Goal: Task Accomplishment & Management: Manage account settings

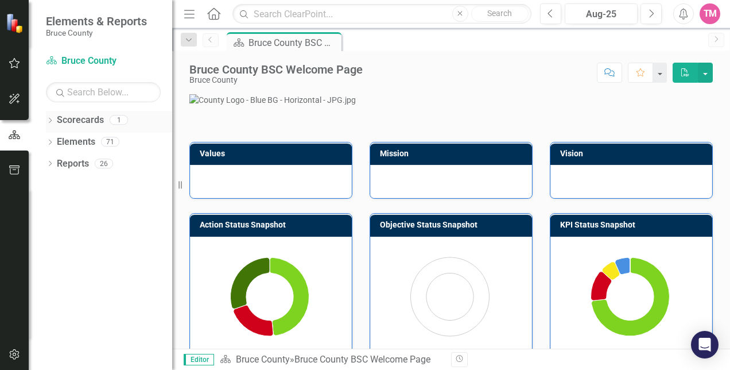
click at [87, 122] on link "Scorecards" at bounding box center [80, 120] width 47 height 13
click at [419, 85] on div "Bruce County BSC Welcome Page Bruce County Score: N/A Aug-25 Completed Comment …" at bounding box center [451, 199] width 558 height 297
click at [83, 115] on link "Scorecards" at bounding box center [80, 120] width 47 height 13
click at [74, 125] on link "Scorecards" at bounding box center [80, 120] width 47 height 13
click at [86, 123] on link "Scorecards" at bounding box center [80, 120] width 47 height 13
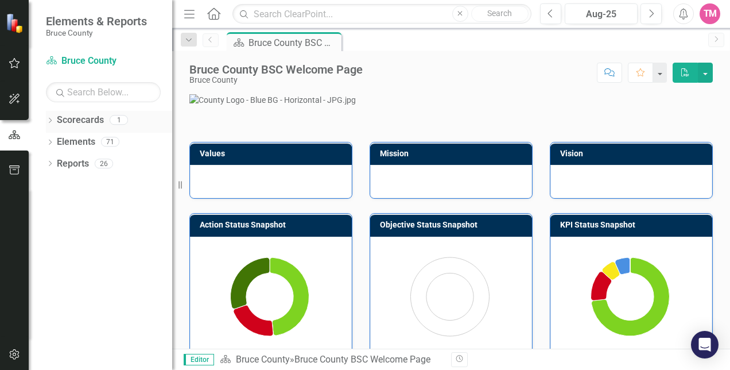
click at [92, 118] on link "Scorecards" at bounding box center [80, 120] width 47 height 13
click at [485, 56] on div "Bruce County BSC Welcome Page Bruce County Score: N/A Aug-25 Completed Comment …" at bounding box center [451, 68] width 558 height 34
click at [665, 80] on button "button" at bounding box center [659, 73] width 15 height 20
click at [535, 64] on div "Score: N/A Aug-25 Completed Comment Favorite PDF" at bounding box center [541, 73] width 344 height 20
click at [199, 359] on span "Editor" at bounding box center [199, 359] width 30 height 11
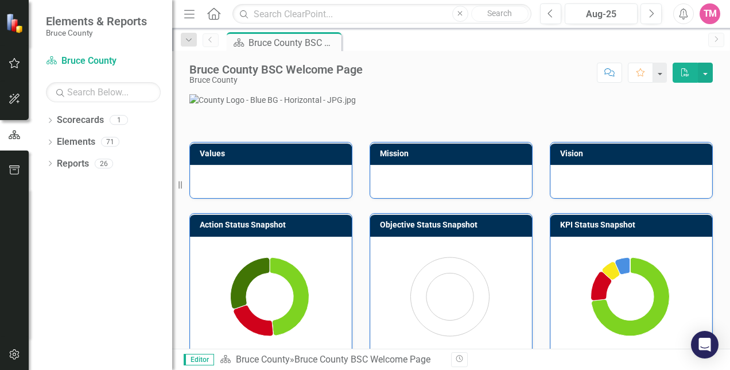
click at [455, 56] on div "Bruce County BSC Welcome Page Bruce County Score: N/A Aug-25 Completed Comment …" at bounding box center [451, 68] width 558 height 34
click at [189, 36] on icon "Dropdown" at bounding box center [189, 40] width 10 height 8
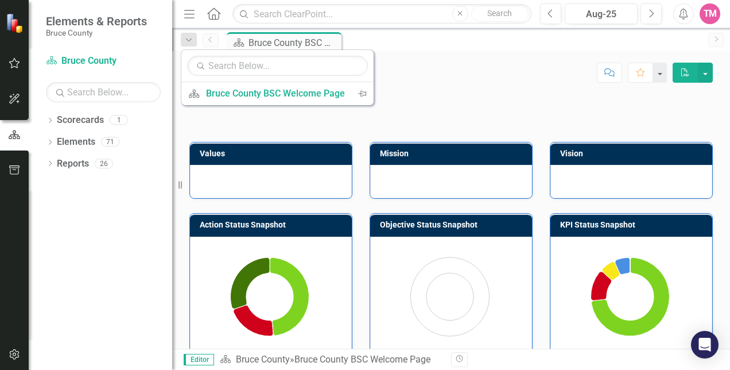
click at [447, 52] on div "Bruce County BSC Welcome Page Bruce County Score: N/A Aug-25 Completed Comment …" at bounding box center [451, 68] width 558 height 34
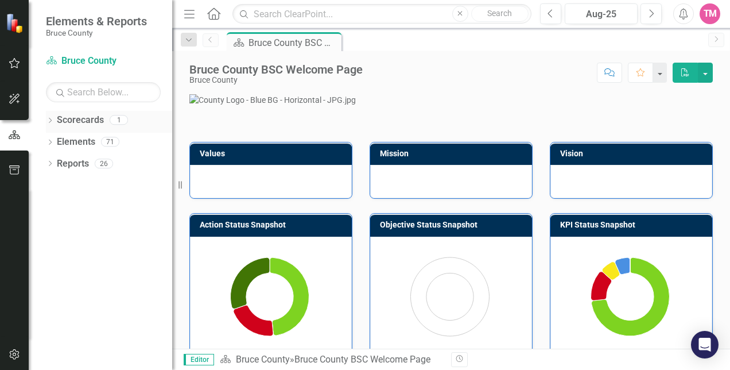
click at [52, 121] on icon "Dropdown" at bounding box center [50, 121] width 8 height 6
click at [72, 137] on link "Bruce County" at bounding box center [117, 141] width 109 height 13
click at [48, 162] on icon "Dropdown" at bounding box center [50, 164] width 8 height 6
click at [84, 179] on link "Goal Goals" at bounding box center [82, 185] width 39 height 13
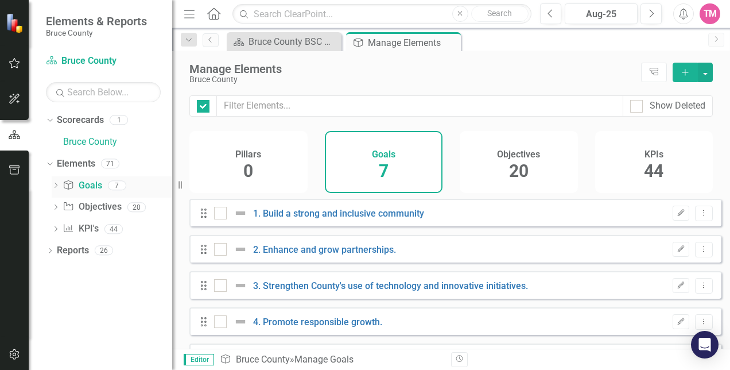
checkbox input "false"
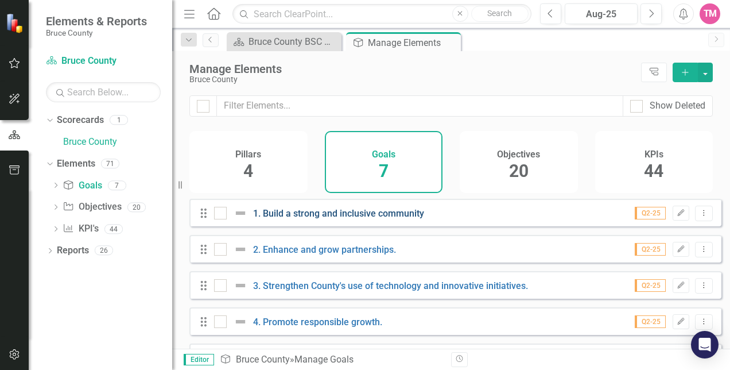
click at [309, 219] on link "1. Build a strong and inclusive community" at bounding box center [338, 213] width 171 height 11
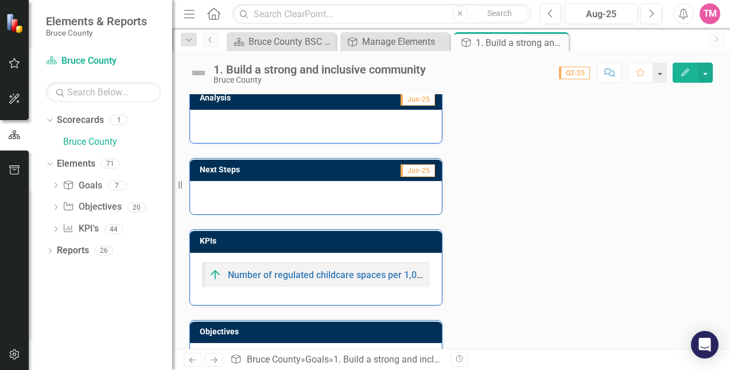
scroll to position [154, 0]
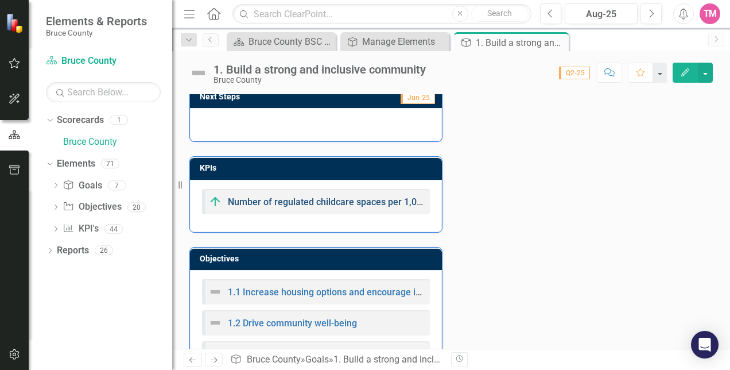
click at [312, 200] on link "Number of regulated childcare spaces per 1,000 children ([DEMOGRAPHIC_DATA])." at bounding box center [399, 201] width 342 height 11
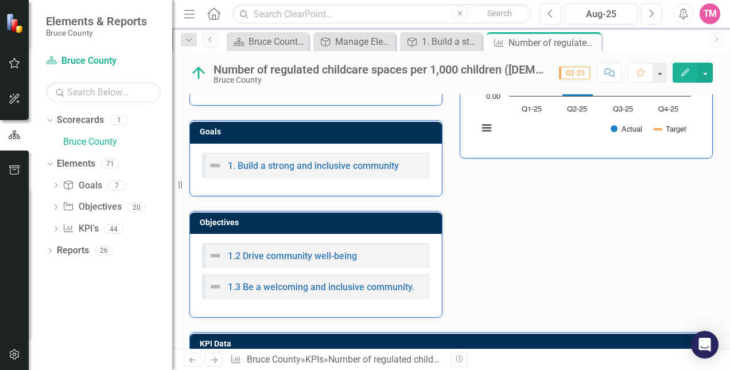
scroll to position [238, 0]
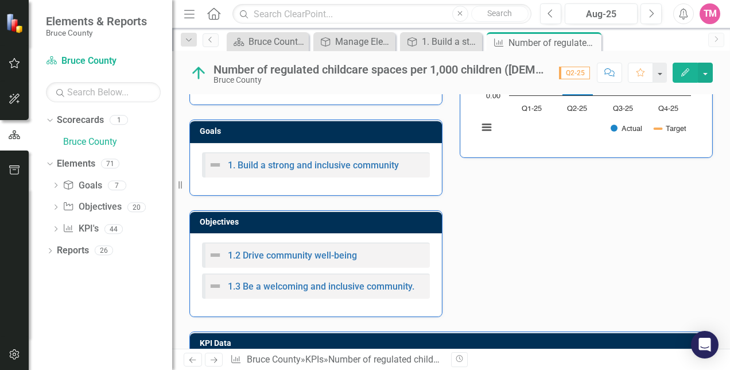
click at [311, 248] on div "1.2 Drive community well-being" at bounding box center [282, 255] width 149 height 14
click at [311, 251] on link "1.2 Drive community well-being" at bounding box center [292, 255] width 129 height 11
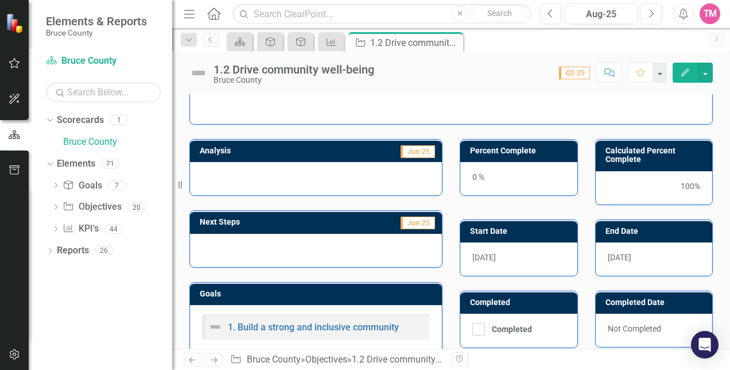
scroll to position [175, 0]
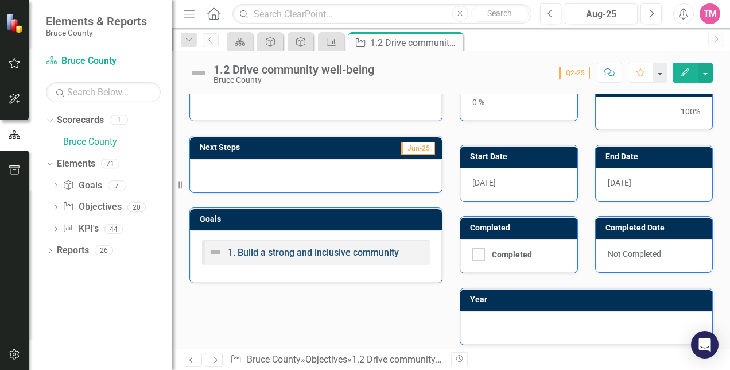
click at [307, 250] on link "1. Build a strong and inclusive community" at bounding box center [313, 252] width 171 height 11
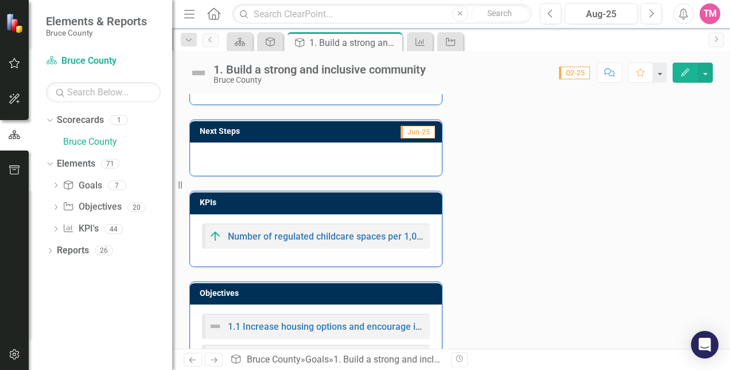
scroll to position [161, 0]
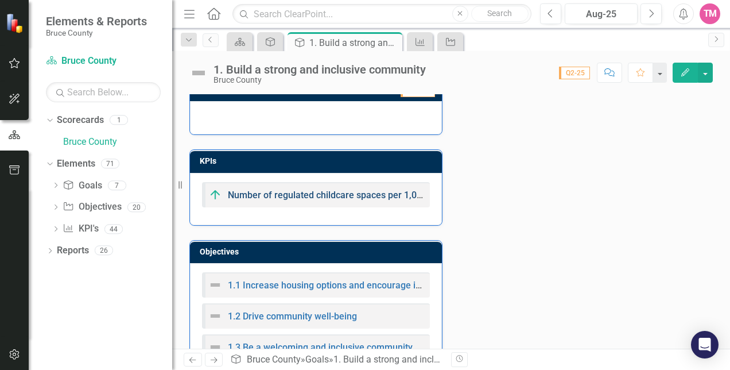
click at [325, 193] on link "Number of regulated childcare spaces per 1,000 children ([DEMOGRAPHIC_DATA])." at bounding box center [399, 194] width 342 height 11
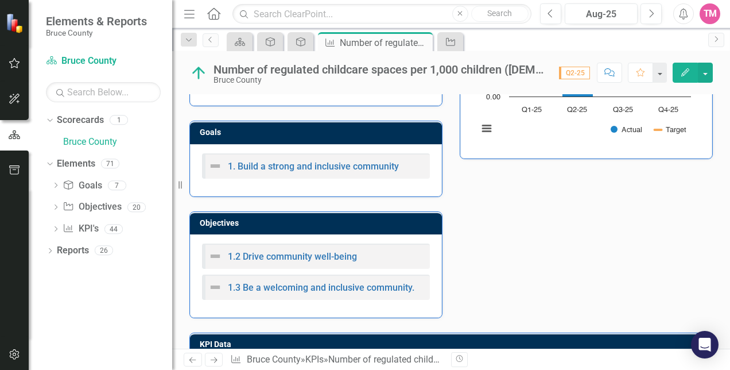
scroll to position [236, 0]
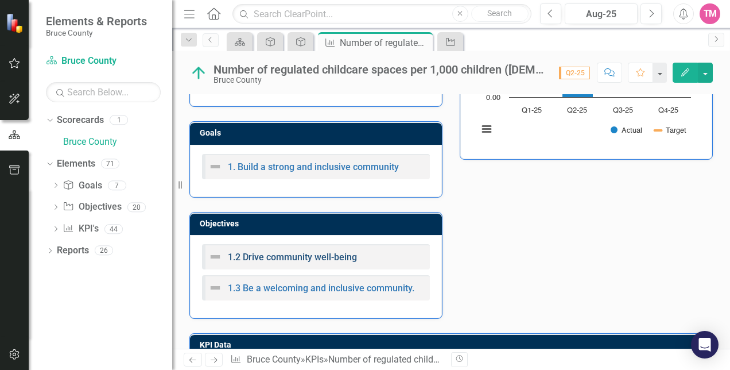
click at [314, 251] on link "1.2 Drive community well-being" at bounding box center [292, 256] width 129 height 11
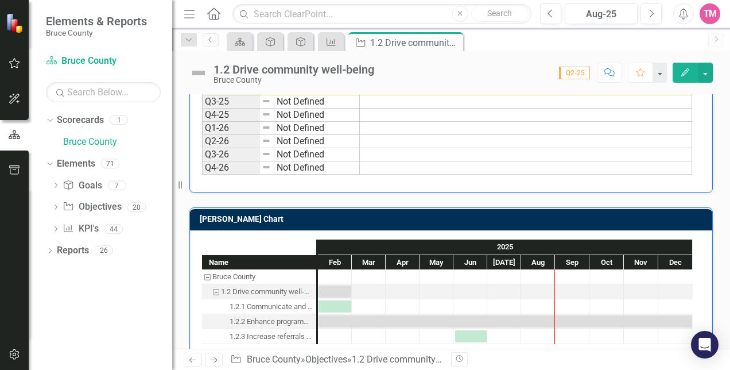
scroll to position [677, 0]
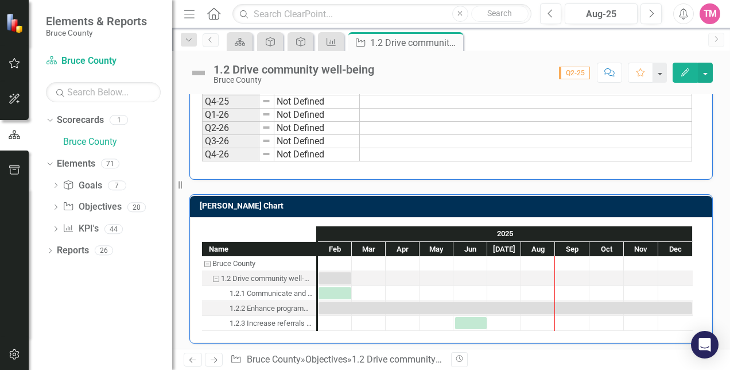
click at [293, 304] on div "1.2.2 Enhance programming and partnerships that support early learning and deve…" at bounding box center [271, 308] width 83 height 15
click at [291, 292] on div "1.2.1 Communicate and collaborate on life stabilization and upstream initiative…" at bounding box center [271, 293] width 83 height 15
click at [90, 184] on link "Goal Goals" at bounding box center [82, 185] width 39 height 13
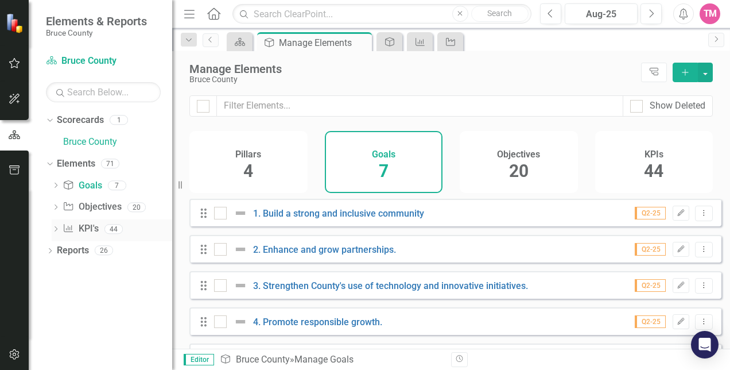
click at [90, 230] on link "KPI KPI's" at bounding box center [81, 228] width 36 height 13
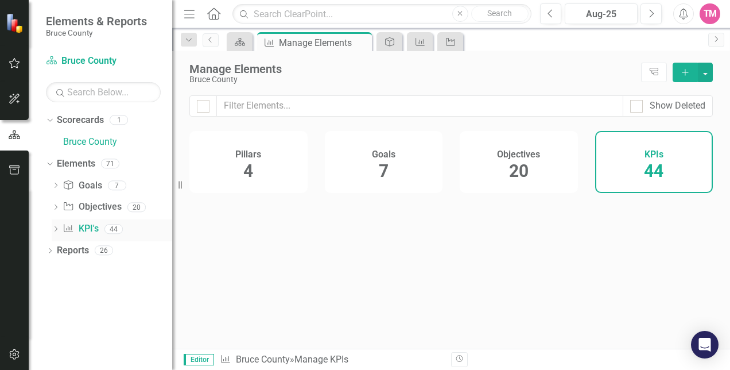
checkbox input "false"
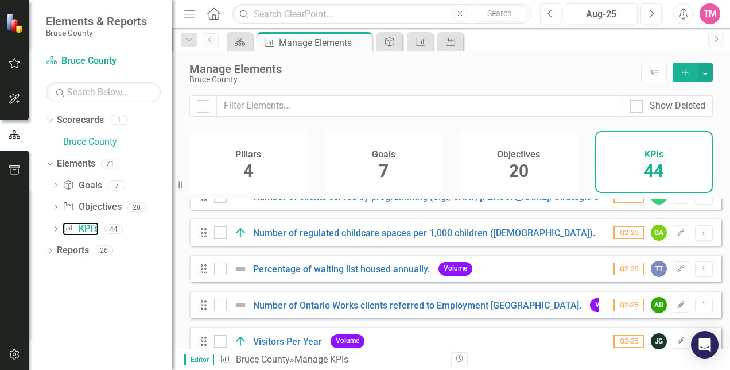
scroll to position [162, 0]
click at [675, 276] on button "Edit" at bounding box center [681, 268] width 17 height 15
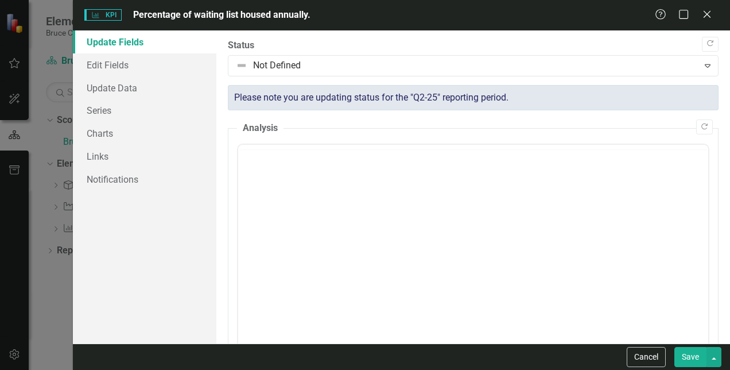
scroll to position [0, 0]
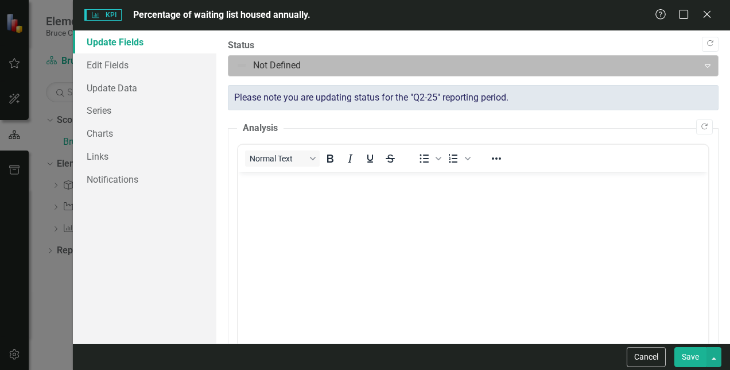
click at [296, 72] on div at bounding box center [463, 66] width 455 height 16
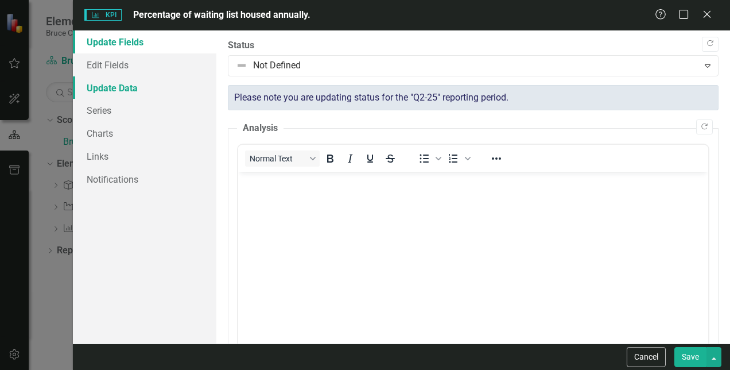
click at [188, 82] on link "Update Data" at bounding box center [145, 87] width 144 height 23
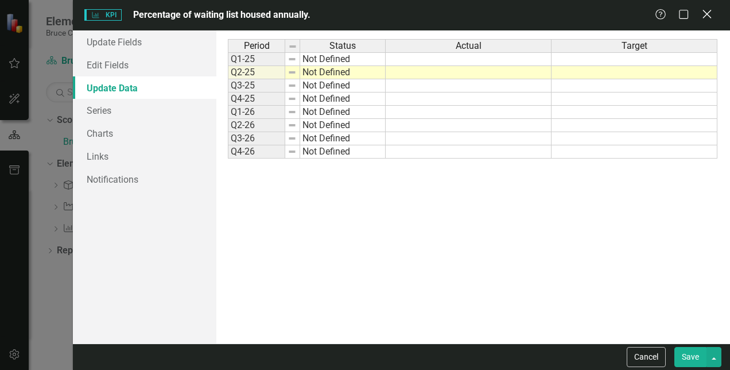
click at [705, 15] on icon "Close" at bounding box center [707, 14] width 14 height 11
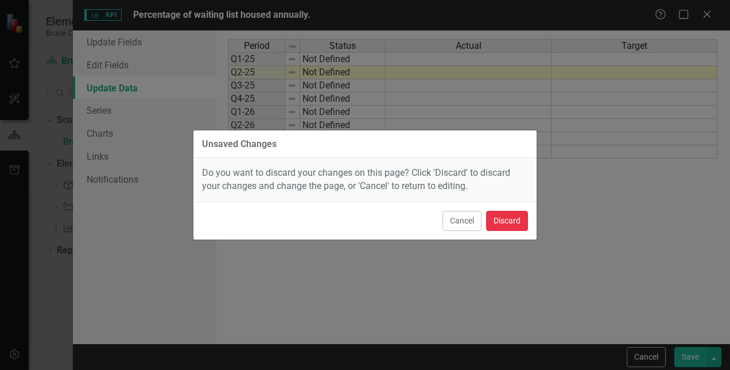
click at [505, 220] on button "Discard" at bounding box center [507, 221] width 42 height 20
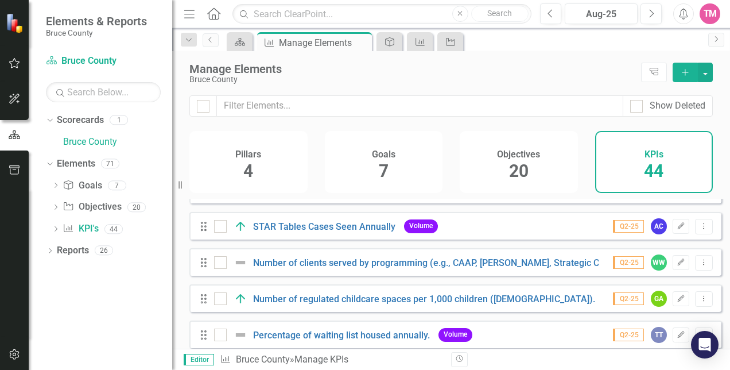
scroll to position [124, 0]
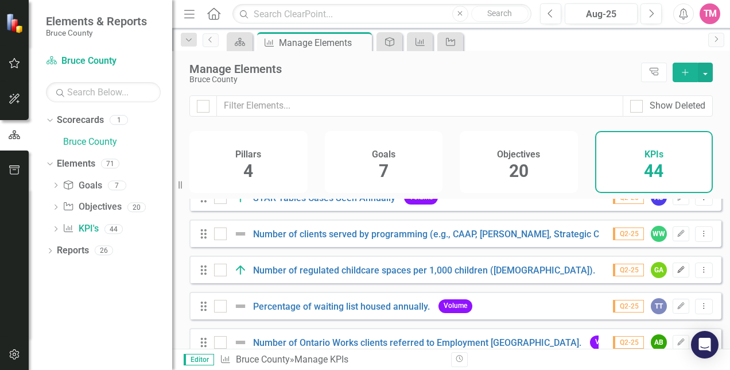
click at [673, 277] on button "Edit" at bounding box center [681, 269] width 17 height 15
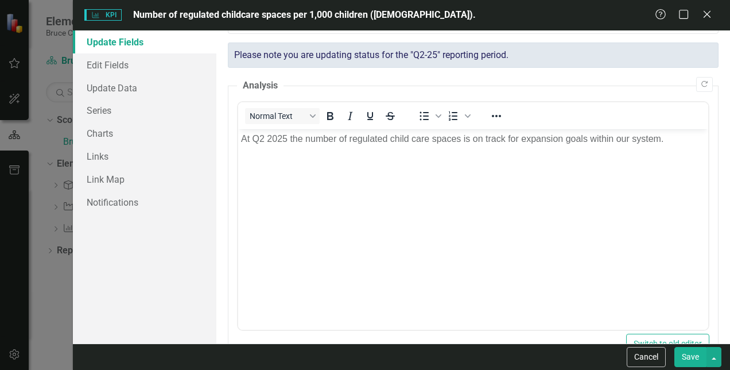
scroll to position [42, 0]
click at [113, 74] on link "Edit Fields" at bounding box center [145, 64] width 144 height 23
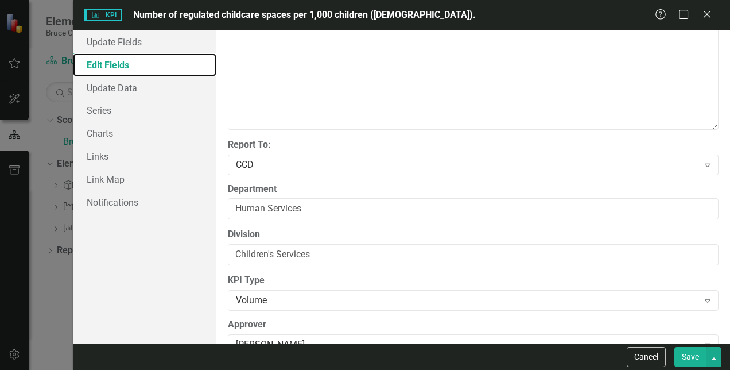
scroll to position [403, 0]
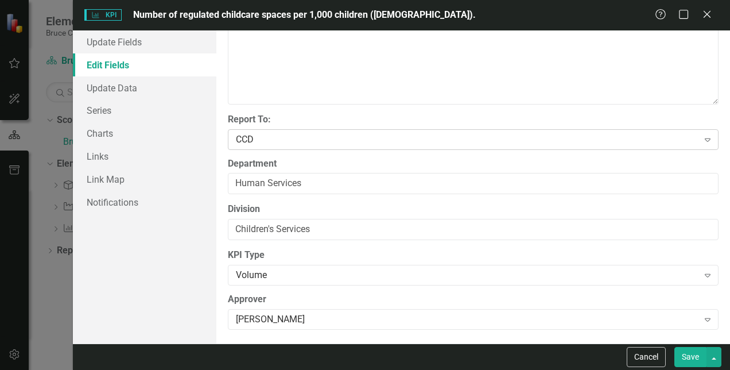
click at [702, 142] on icon "Expand" at bounding box center [707, 139] width 11 height 9
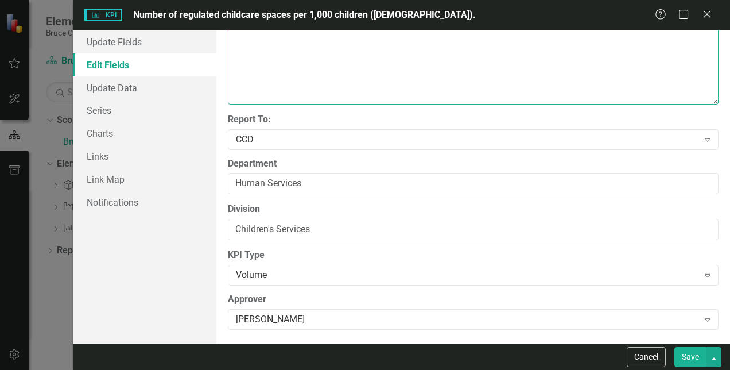
click at [597, 94] on textarea "Analysis of regulated childcare spaces per 1,000 children ([DEMOGRAPHIC_DATA])." at bounding box center [473, 34] width 491 height 139
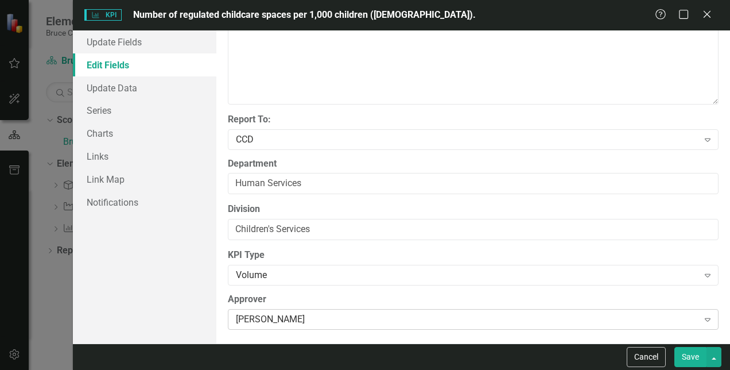
click at [702, 320] on icon "Expand" at bounding box center [707, 319] width 11 height 9
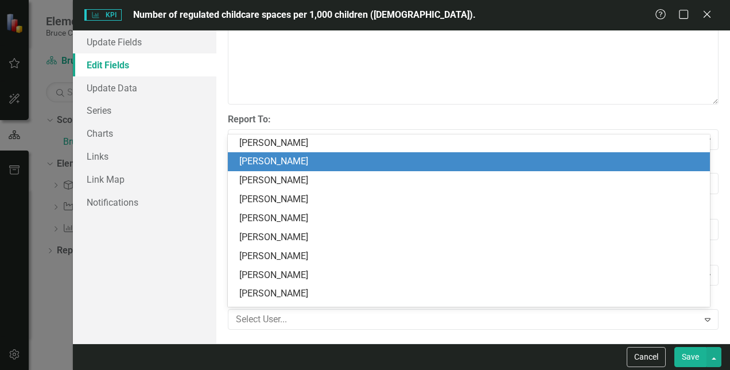
scroll to position [1018, 0]
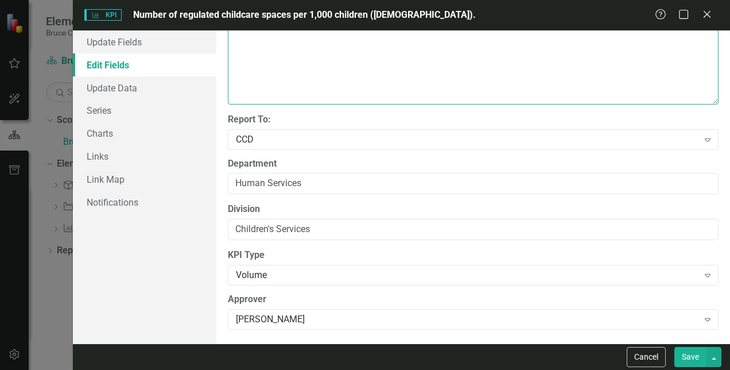
click at [300, 59] on textarea "Analysis of regulated childcare spaces per 1,000 children ([DEMOGRAPHIC_DATA])." at bounding box center [473, 34] width 491 height 139
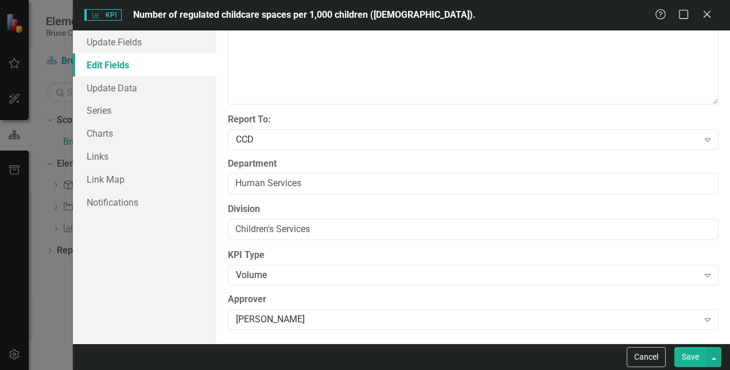
click at [445, 104] on div "ClearPoint Can Do More! How ClearPoint Can Help Close Enterprise plans can auto…" at bounding box center [473, 186] width 514 height 313
click at [41, 48] on div "KPI KPI Number of regulated childcare spaces per 1,000 children ([DEMOGRAPHIC_D…" at bounding box center [365, 185] width 730 height 370
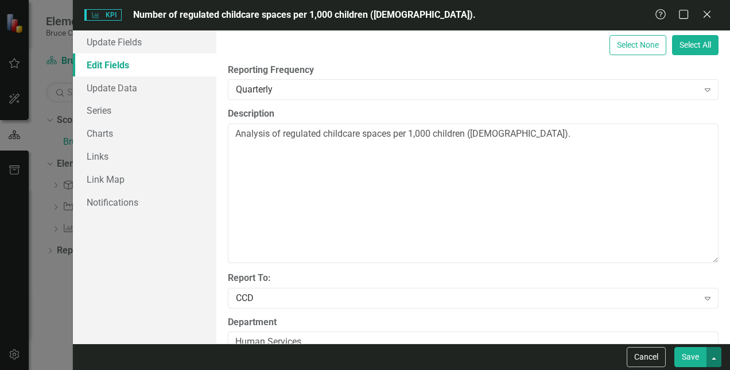
click at [714, 355] on button "button" at bounding box center [714, 357] width 15 height 20
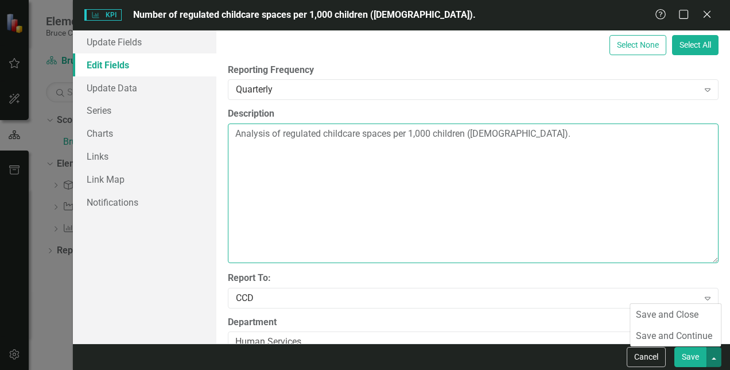
click at [629, 203] on textarea "Analysis of regulated childcare spaces per 1,000 children ([DEMOGRAPHIC_DATA])." at bounding box center [473, 192] width 491 height 139
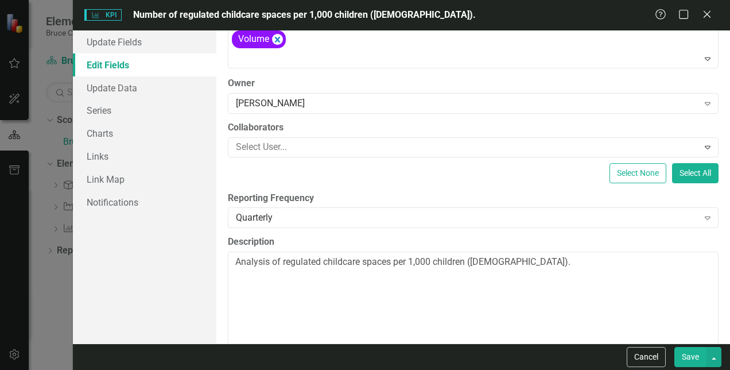
scroll to position [0, 0]
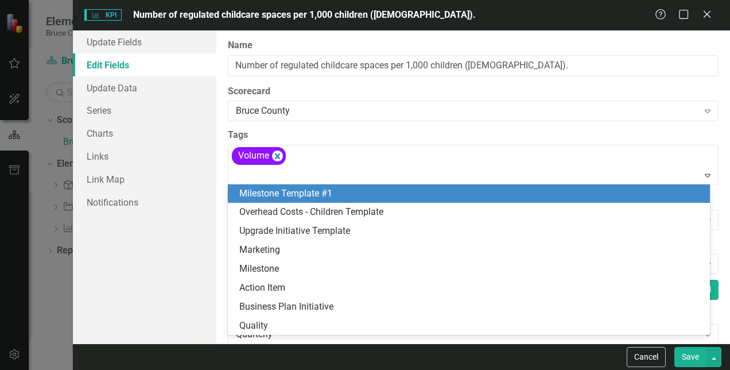
drag, startPoint x: 550, startPoint y: 168, endPoint x: 553, endPoint y: 217, distance: 49.5
click at [553, 217] on body "Elements & Reports Bruce County Scorecard Bruce County Search Dropdown Scorecar…" at bounding box center [365, 185] width 730 height 370
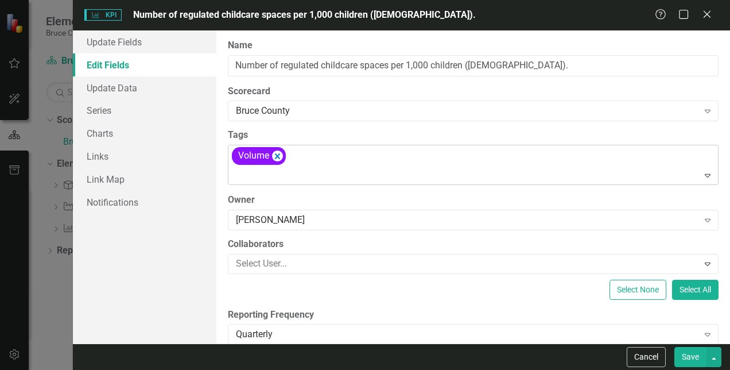
click at [615, 161] on div "Volume" at bounding box center [474, 164] width 488 height 39
click at [117, 84] on link "Update Data" at bounding box center [145, 87] width 144 height 23
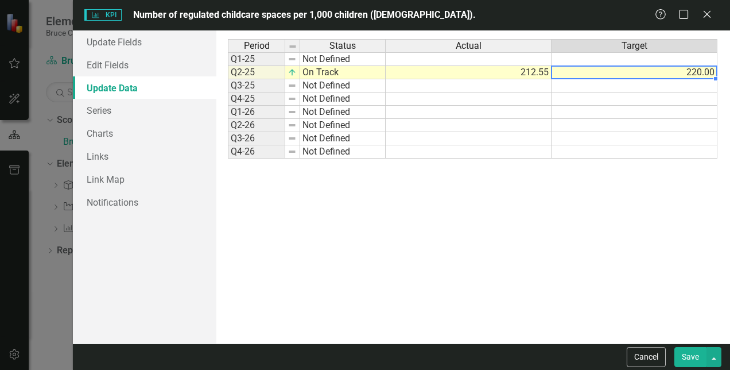
click at [652, 69] on td "220.00" at bounding box center [635, 72] width 166 height 13
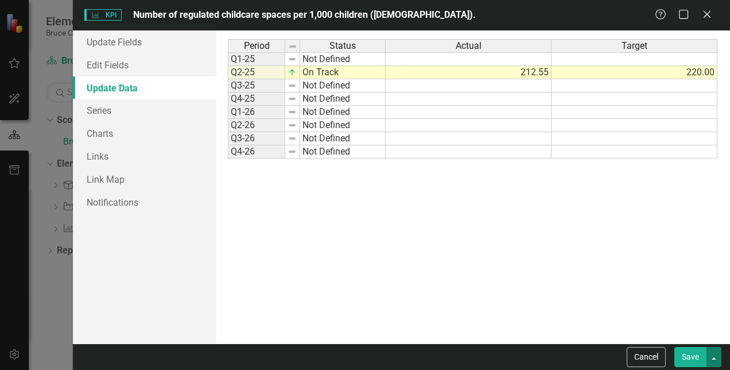
click at [716, 361] on button "button" at bounding box center [714, 357] width 15 height 20
click at [509, 260] on div "Period Status Actual Target Q1-25 Not Defined Q2-25 On Track 212.55 220.00 Q3-2…" at bounding box center [473, 187] width 490 height 296
click at [13, 138] on div "KPI KPI Number of regulated childcare spaces per 1,000 children ([DEMOGRAPHIC_D…" at bounding box center [365, 185] width 730 height 370
click at [16, 62] on div "KPI KPI Number of regulated childcare spaces per 1,000 children ([DEMOGRAPHIC_D…" at bounding box center [365, 185] width 730 height 370
click at [707, 20] on icon "Close" at bounding box center [707, 14] width 14 height 11
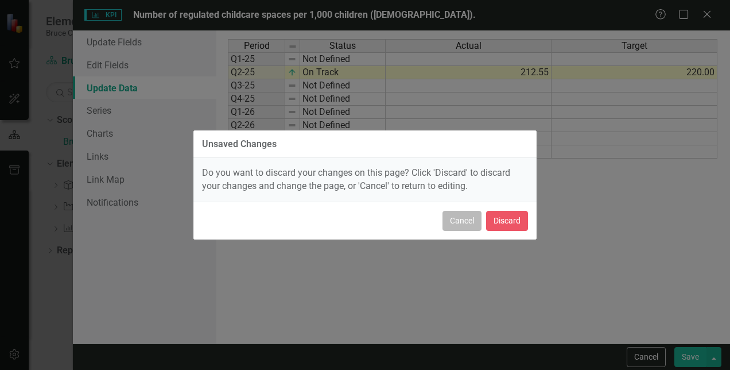
click at [473, 222] on button "Cancel" at bounding box center [462, 221] width 39 height 20
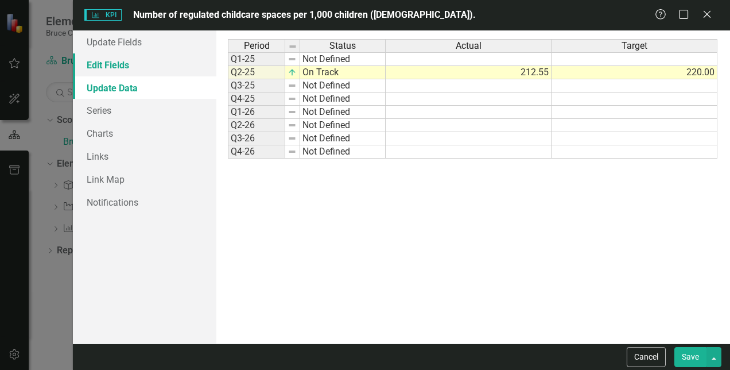
click at [107, 74] on link "Edit Fields" at bounding box center [145, 64] width 144 height 23
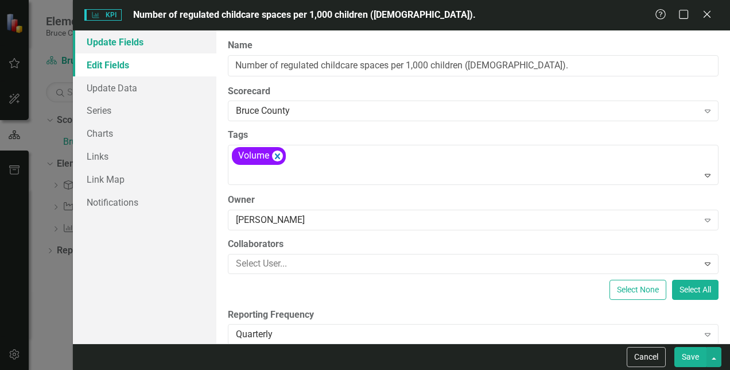
click at [125, 45] on link "Update Fields" at bounding box center [145, 41] width 144 height 23
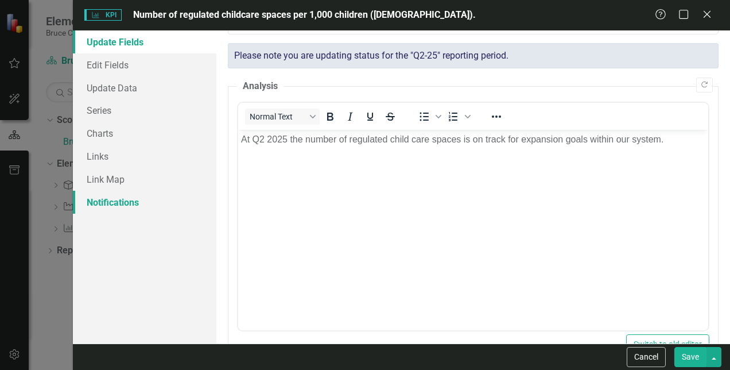
click at [105, 203] on link "Notifications" at bounding box center [145, 202] width 144 height 23
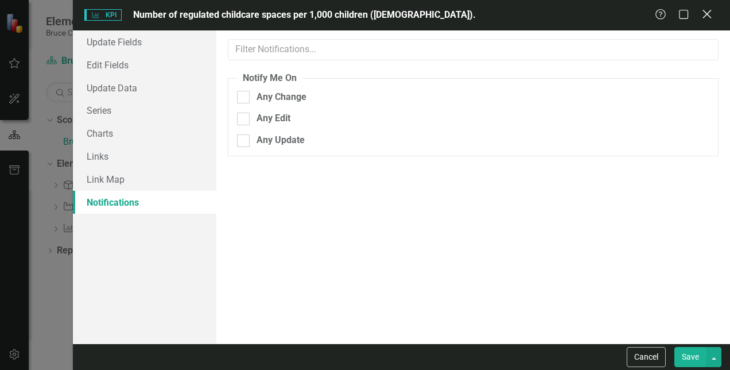
click at [708, 13] on icon "Close" at bounding box center [707, 14] width 14 height 11
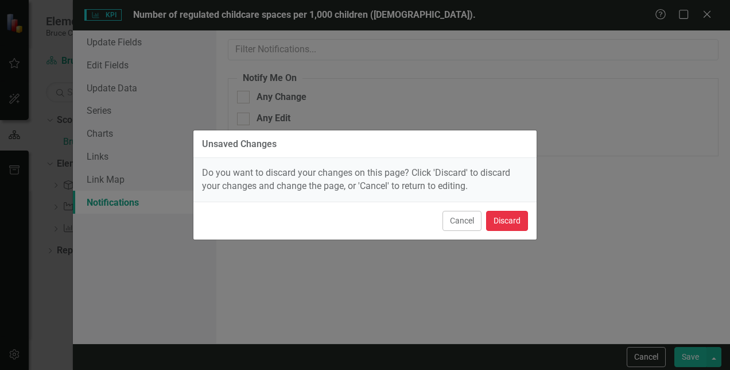
click at [503, 218] on button "Discard" at bounding box center [507, 221] width 42 height 20
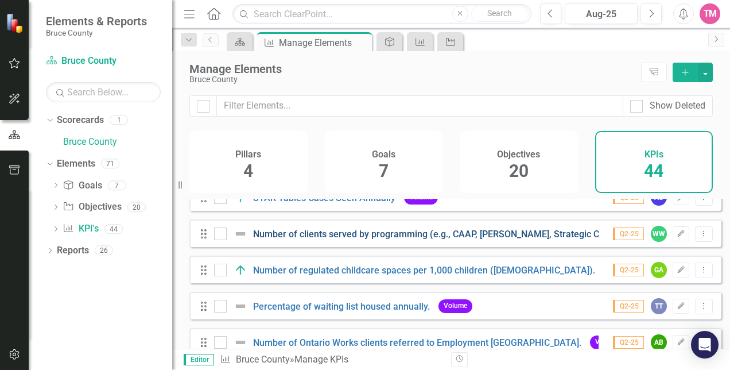
click at [400, 239] on link "Number of clients served by programming (e.g., CAAP, [PERSON_NAME], Strategic C…" at bounding box center [480, 233] width 454 height 11
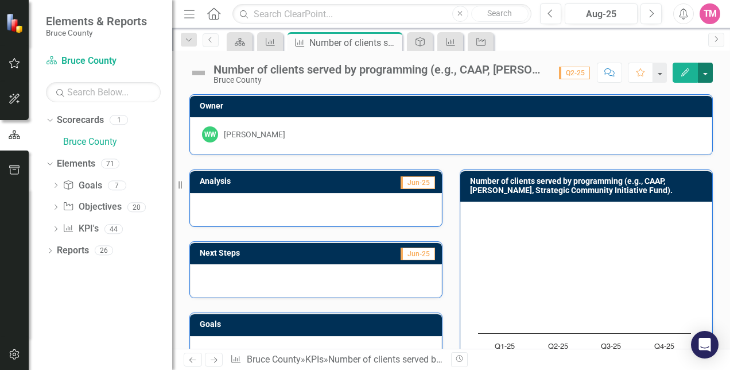
click at [711, 78] on button "button" at bounding box center [705, 73] width 15 height 20
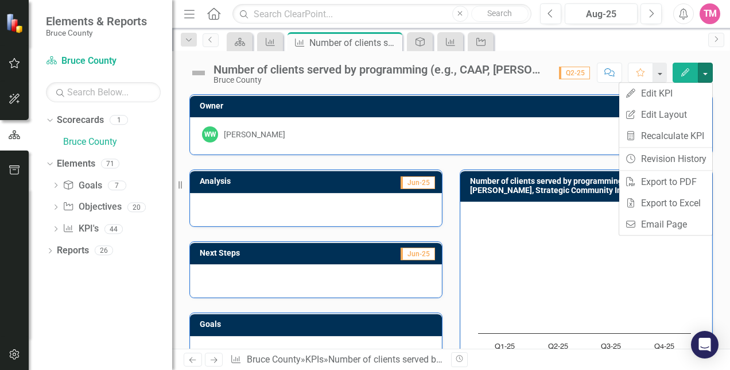
click at [537, 145] on div "WW [PERSON_NAME]" at bounding box center [451, 135] width 522 height 37
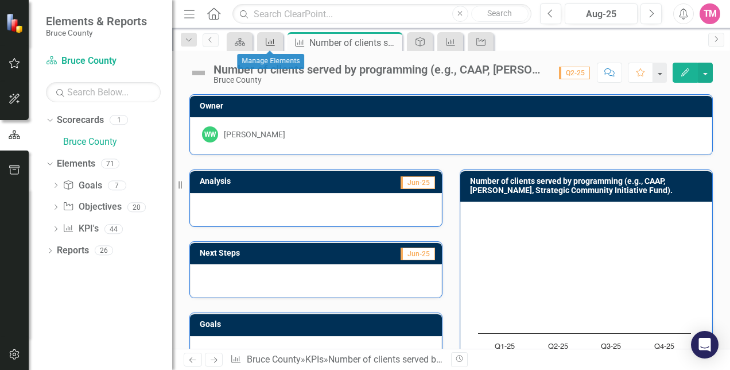
click at [269, 37] on icon "KPI" at bounding box center [270, 41] width 11 height 9
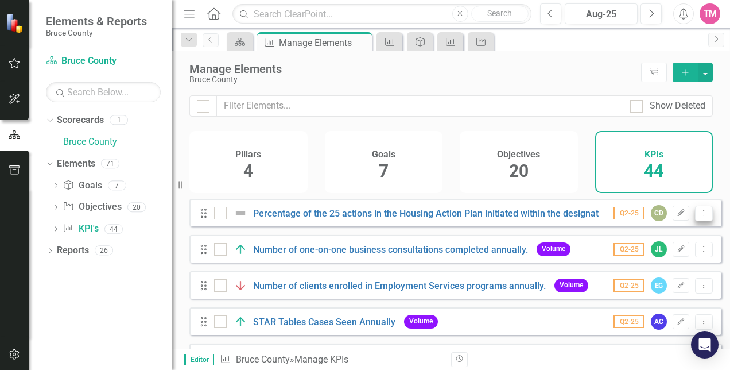
click at [700, 216] on button "Dropdown Menu" at bounding box center [704, 214] width 18 height 16
click at [471, 131] on div "Objectives 20" at bounding box center [519, 162] width 118 height 62
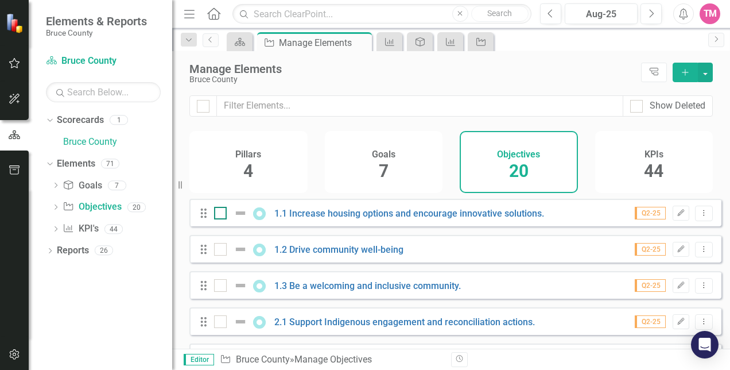
click at [220, 214] on input "checkbox" at bounding box center [217, 210] width 7 height 7
click at [703, 216] on button "Dropdown Menu" at bounding box center [704, 214] width 18 height 16
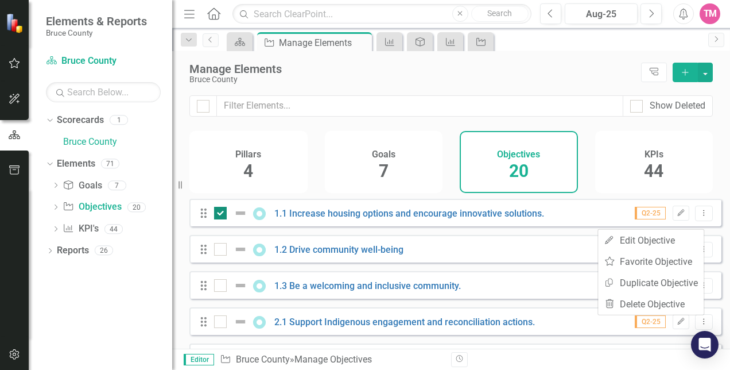
click at [224, 219] on div at bounding box center [220, 213] width 13 height 13
click at [222, 214] on input "checkbox" at bounding box center [217, 210] width 7 height 7
checkbox input "false"
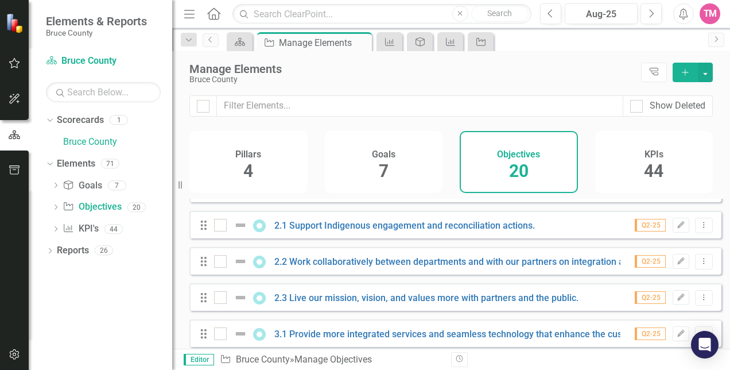
scroll to position [96, 0]
click at [207, 107] on div at bounding box center [203, 106] width 13 height 13
click at [204, 107] on input "checkbox" at bounding box center [200, 103] width 7 height 7
checkbox input "true"
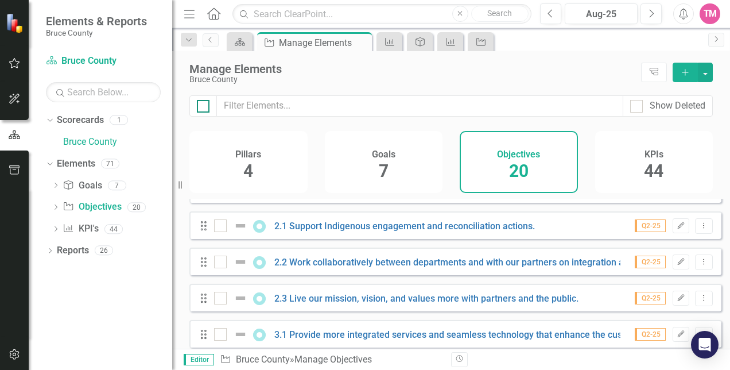
checkbox input "true"
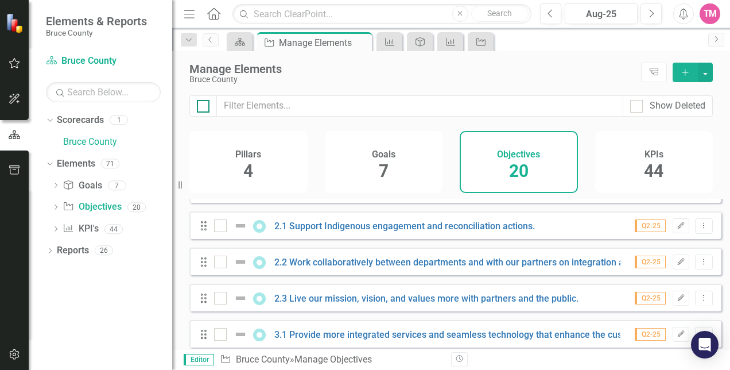
checkbox input "true"
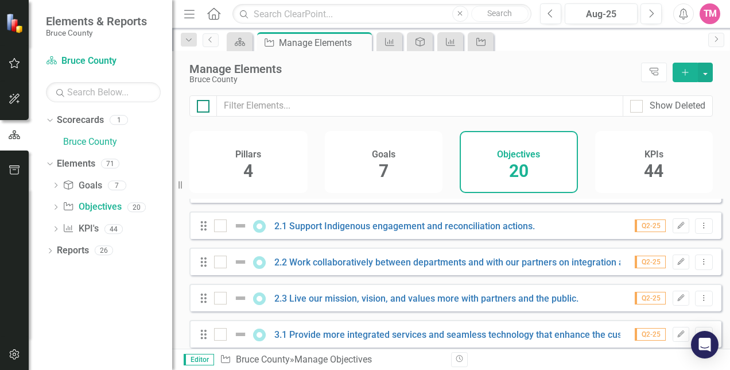
checkbox input "true"
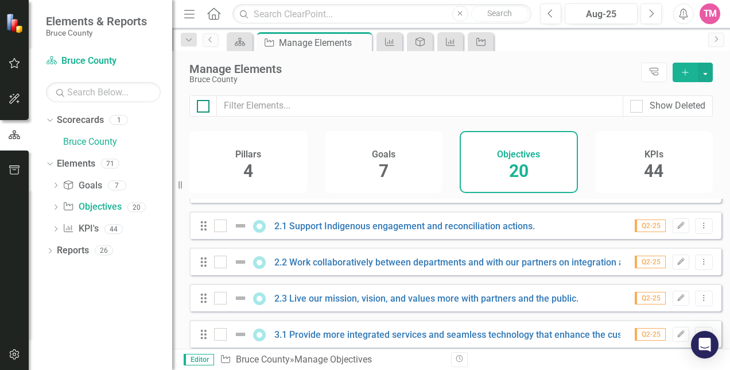
checkbox input "true"
click at [207, 107] on div at bounding box center [203, 106] width 13 height 13
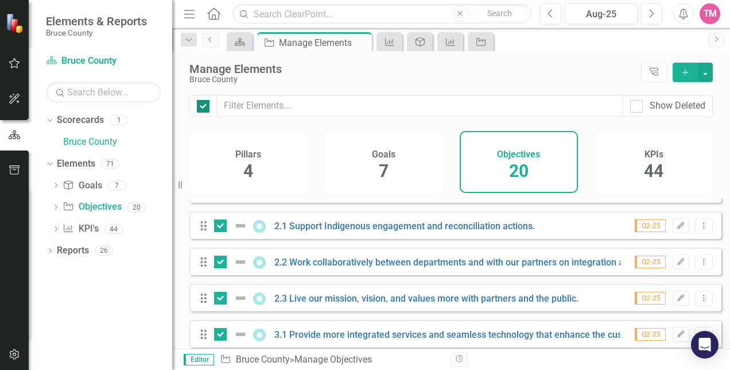
click at [204, 107] on input "checkbox" at bounding box center [200, 103] width 7 height 7
checkbox input "false"
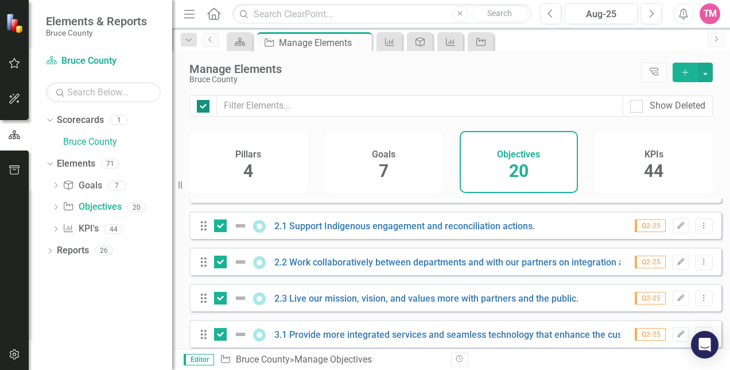
checkbox input "false"
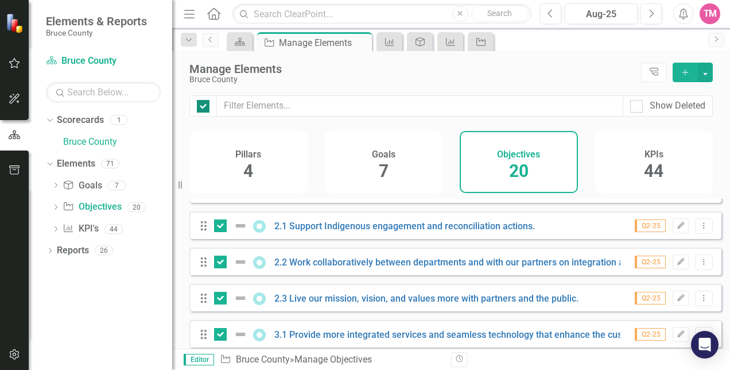
checkbox input "false"
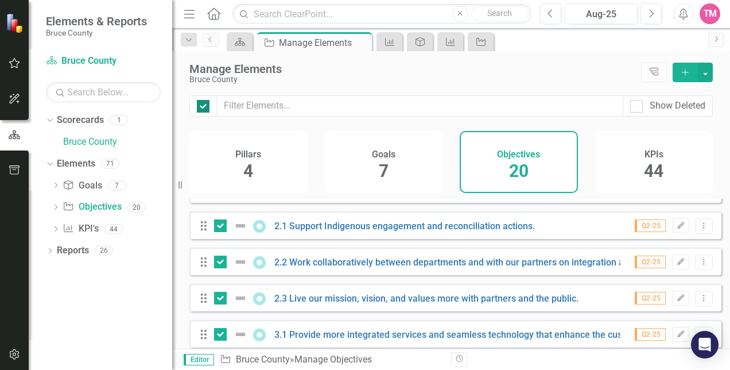
checkbox input "false"
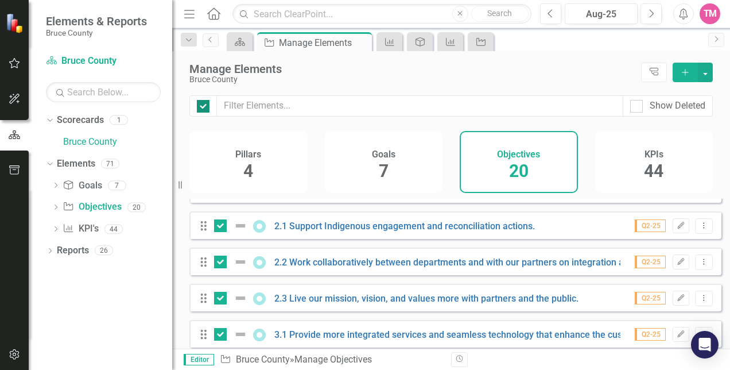
checkbox input "false"
click at [51, 252] on icon "Dropdown" at bounding box center [50, 252] width 8 height 6
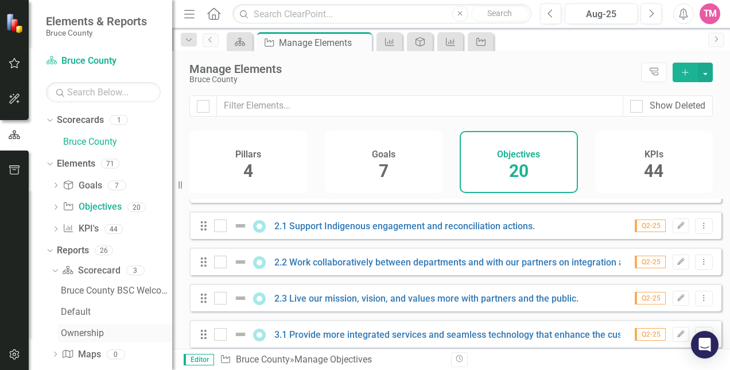
scroll to position [34, 0]
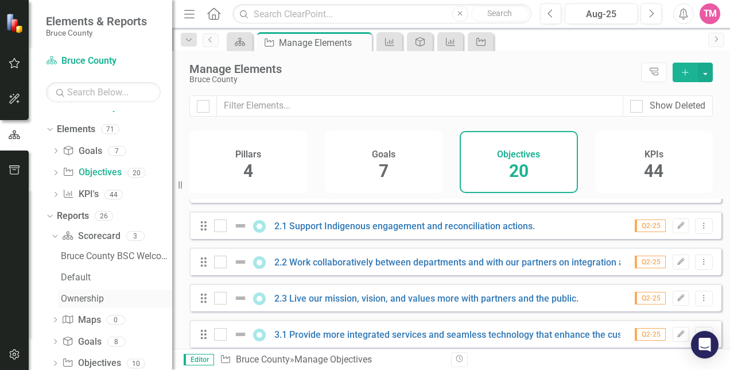
click at [119, 297] on div "Ownership" at bounding box center [116, 298] width 111 height 10
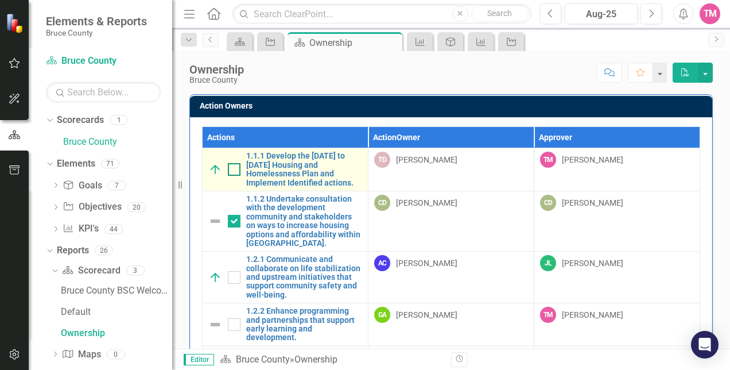
click at [231, 169] on input "checkbox" at bounding box center [231, 166] width 7 height 7
checkbox input "true"
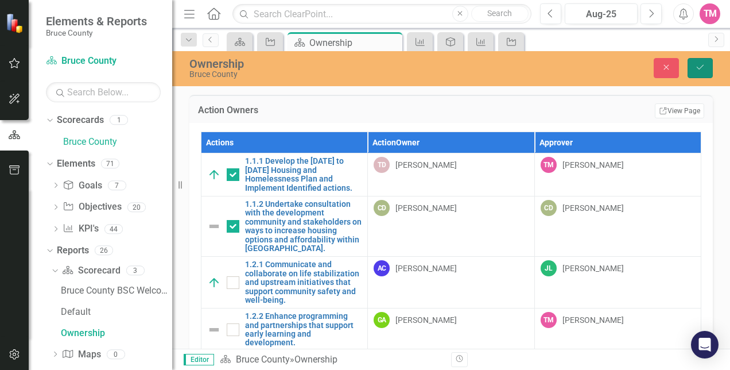
click at [700, 70] on icon "Save" at bounding box center [700, 67] width 10 height 8
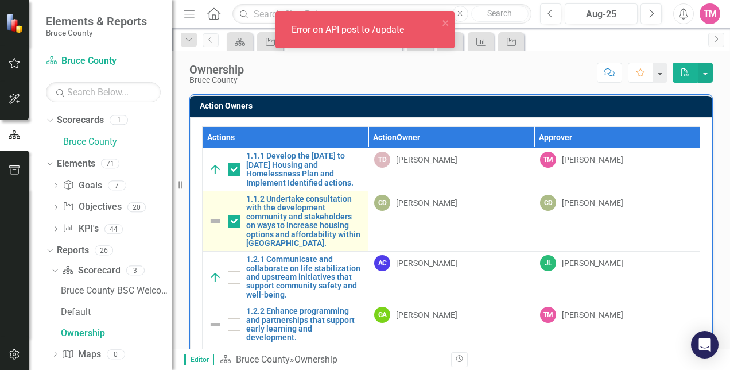
checkbox input "false"
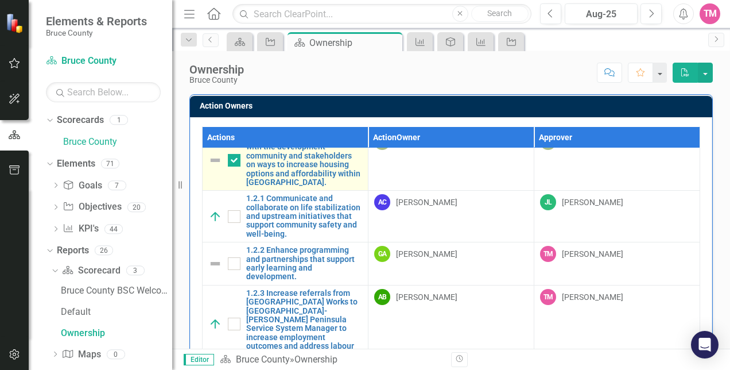
scroll to position [62, 0]
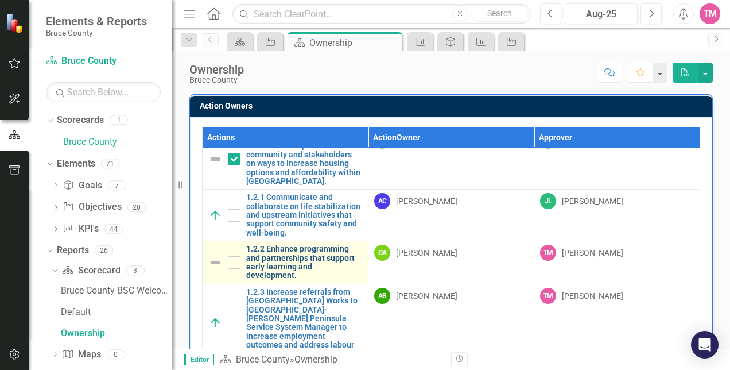
click at [290, 254] on link "1.2.2 Enhance programming and partnerships that support early learning and deve…" at bounding box center [304, 263] width 116 height 36
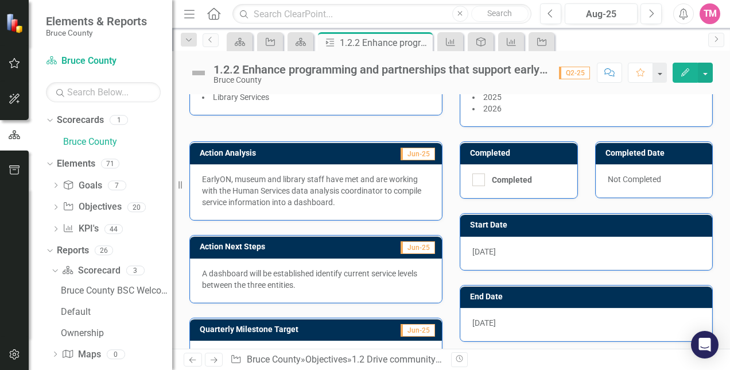
scroll to position [134, 0]
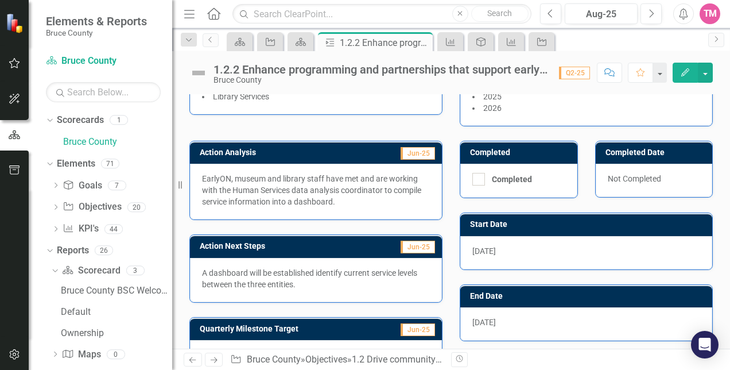
click at [290, 258] on div "A dashboard will be established identify current service levels between the thr…" at bounding box center [316, 280] width 252 height 44
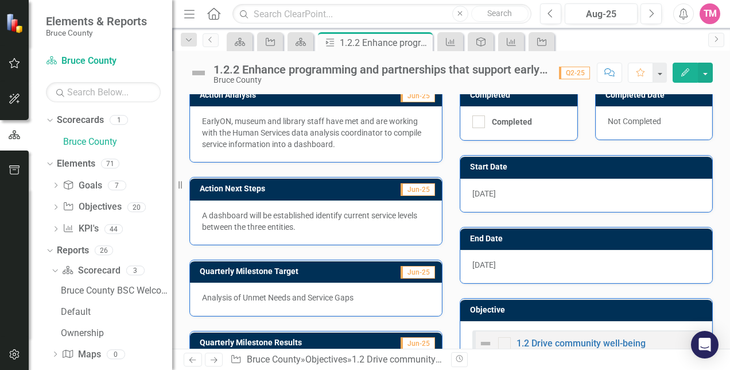
scroll to position [238, 0]
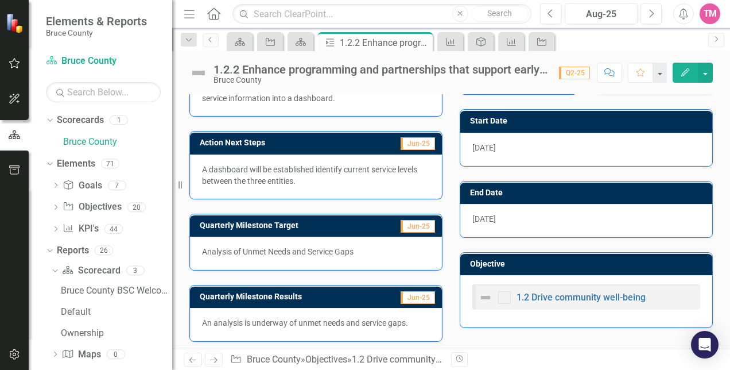
click at [482, 297] on img at bounding box center [486, 297] width 14 height 14
click at [501, 295] on div at bounding box center [504, 297] width 13 height 13
click at [706, 73] on button "button" at bounding box center [705, 73] width 15 height 20
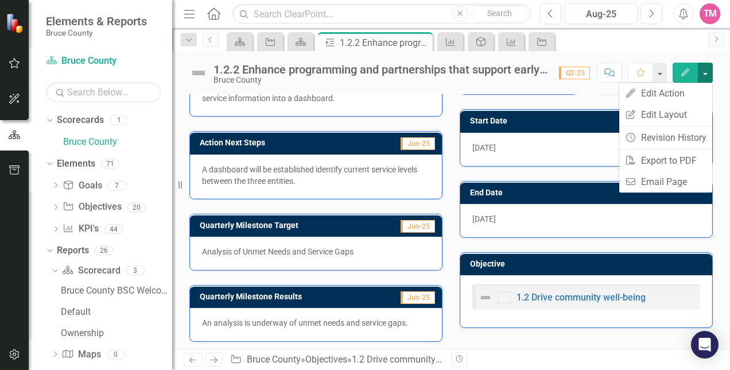
click at [706, 73] on button "button" at bounding box center [705, 73] width 15 height 20
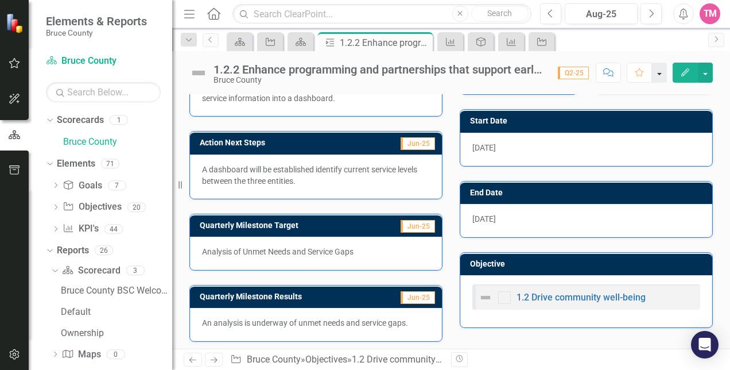
click at [665, 76] on button "button" at bounding box center [659, 73] width 15 height 20
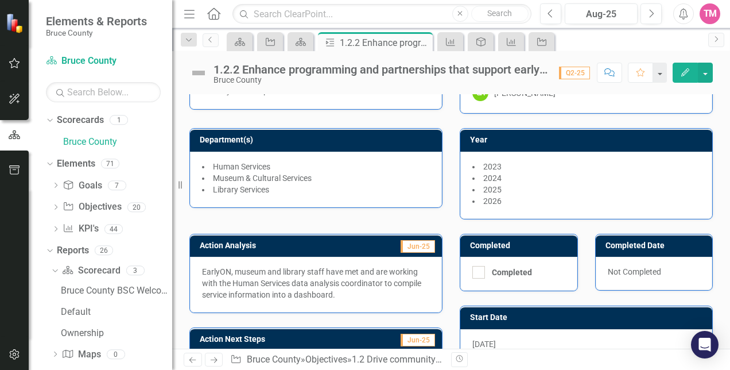
scroll to position [0, 0]
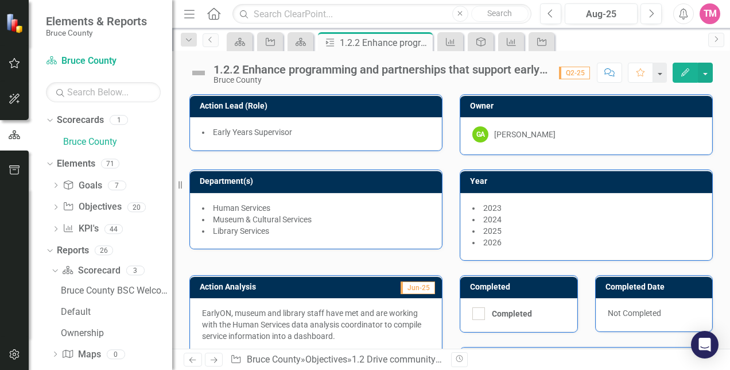
click at [196, 74] on img at bounding box center [198, 73] width 18 height 18
click at [107, 331] on div "Ownership" at bounding box center [116, 333] width 111 height 10
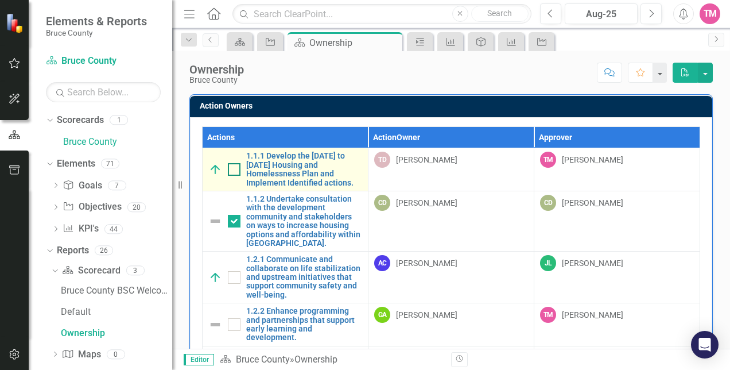
click at [232, 170] on div at bounding box center [234, 169] width 13 height 13
click at [232, 170] on input "checkbox" at bounding box center [231, 166] width 7 height 7
checkbox input "true"
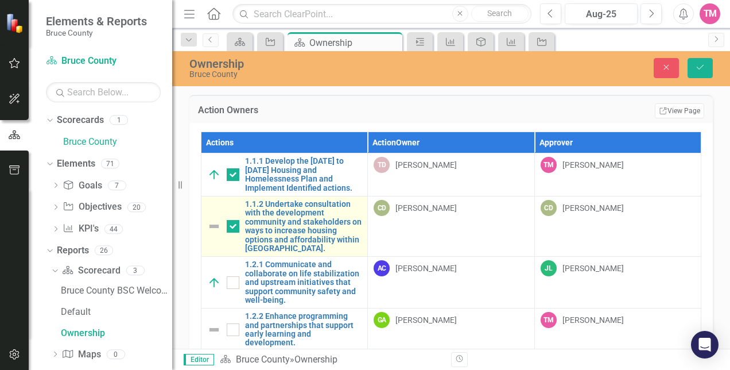
click at [230, 218] on div "1.1.2 Undertake consultation with the development community and stakeholders on…" at bounding box center [284, 226] width 154 height 53
click at [231, 224] on input "checkbox" at bounding box center [230, 223] width 7 height 7
checkbox input "false"
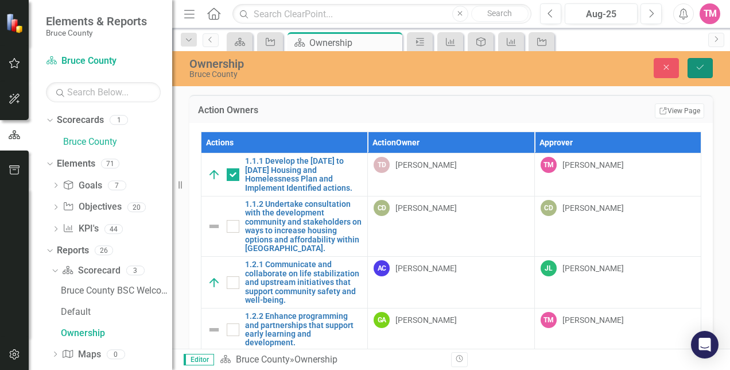
click at [698, 67] on icon "Save" at bounding box center [700, 67] width 10 height 8
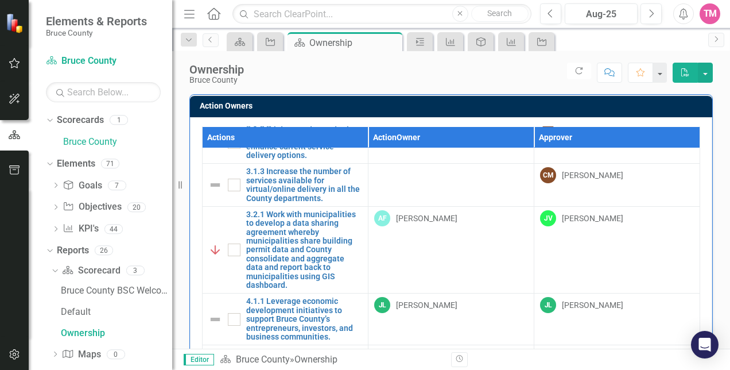
scroll to position [1129, 0]
